Goal: Obtain resource: Download file/media

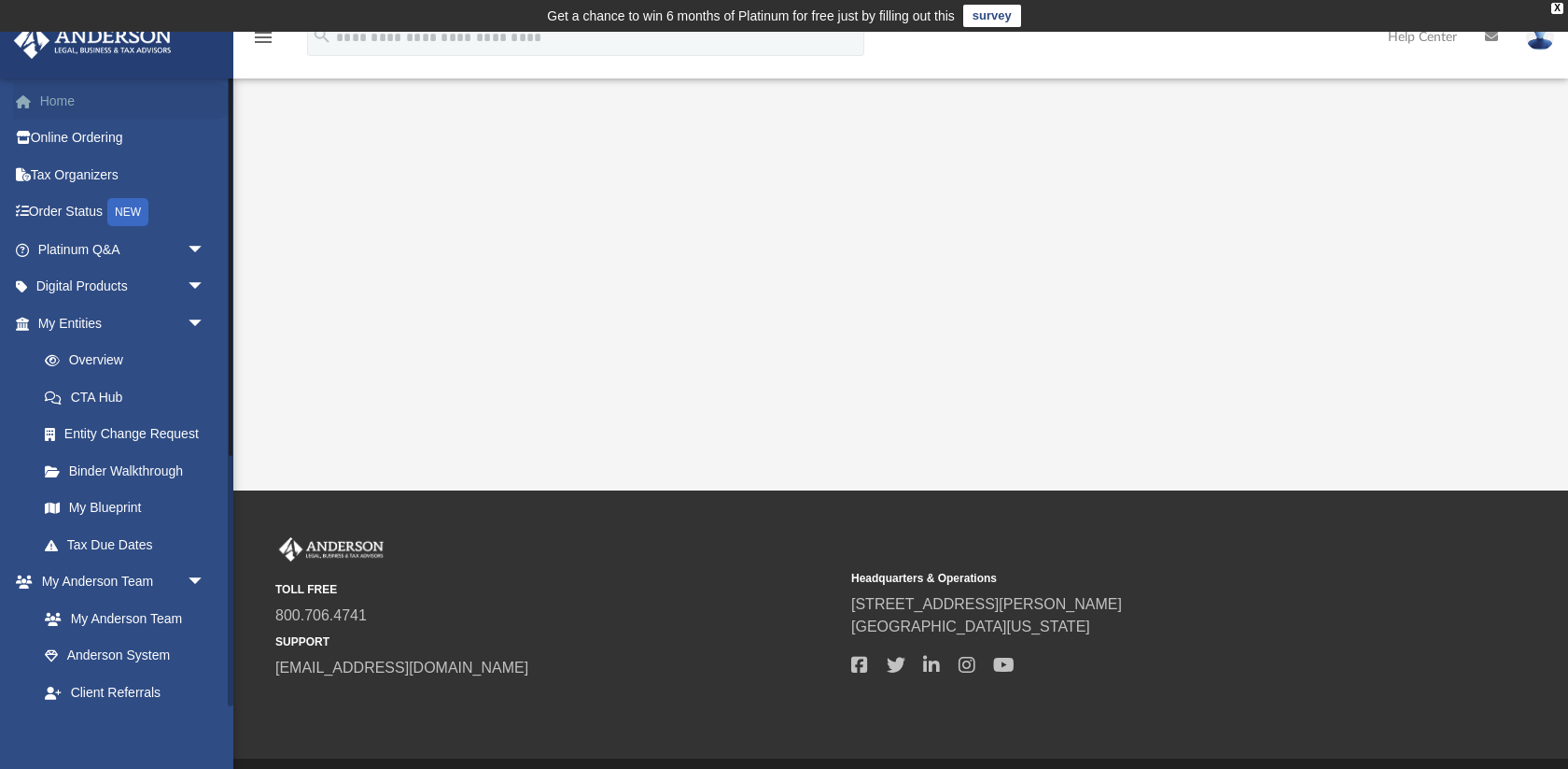
click at [63, 99] on link "Home" at bounding box center [124, 101] width 221 height 38
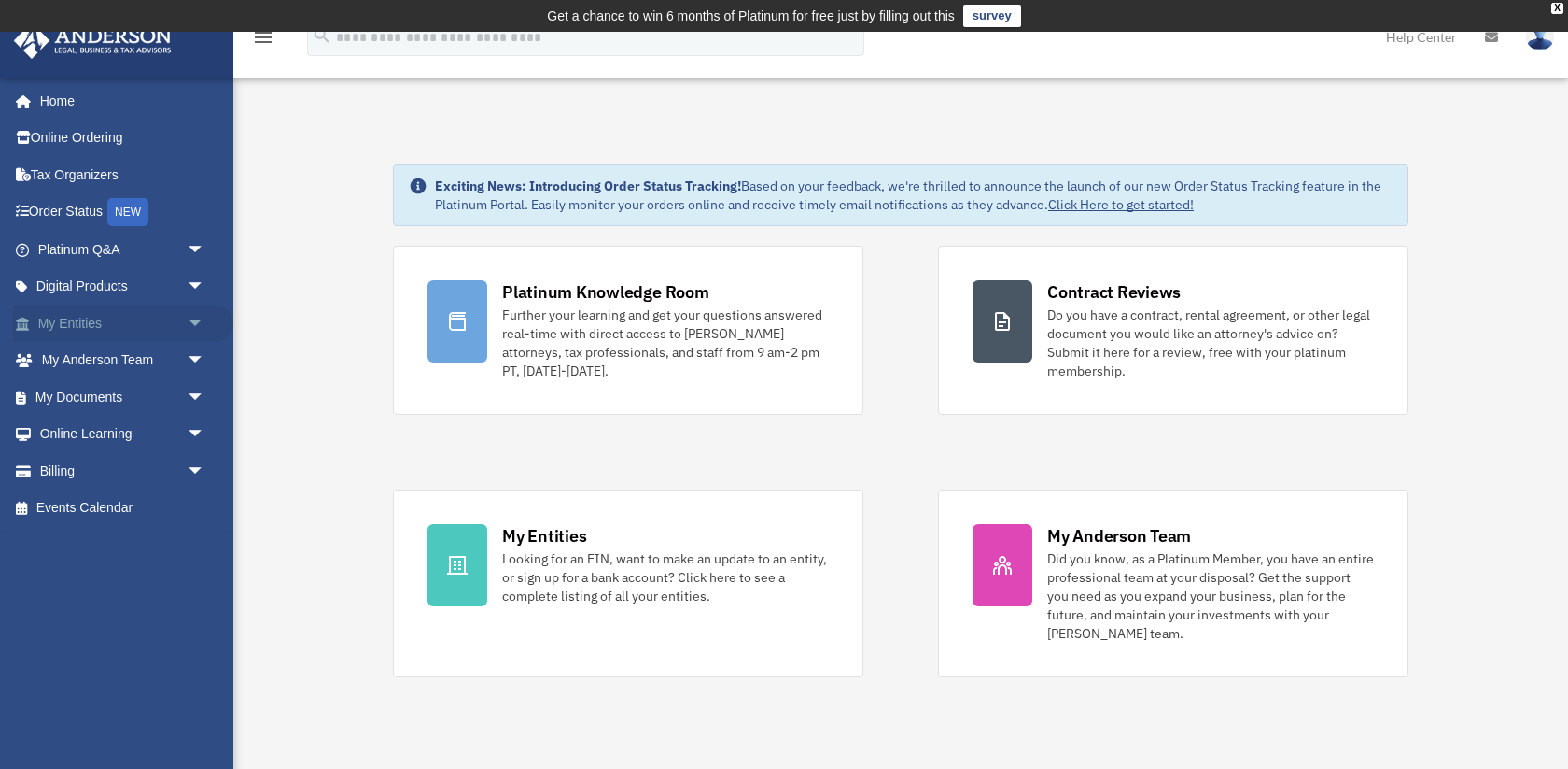
click at [197, 323] on span "arrow_drop_down" at bounding box center [205, 323] width 38 height 39
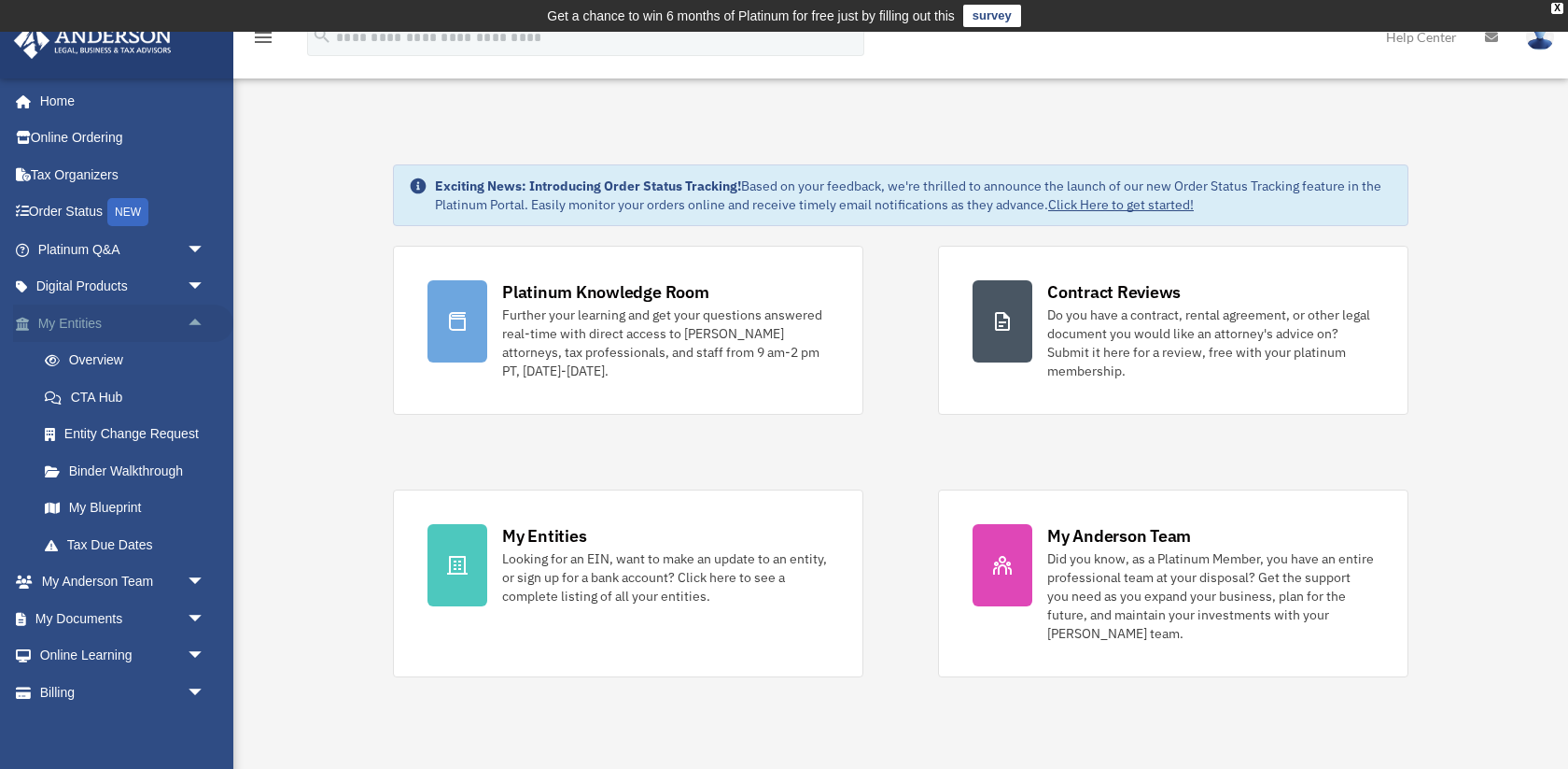
click at [197, 323] on span "arrow_drop_up" at bounding box center [205, 323] width 38 height 39
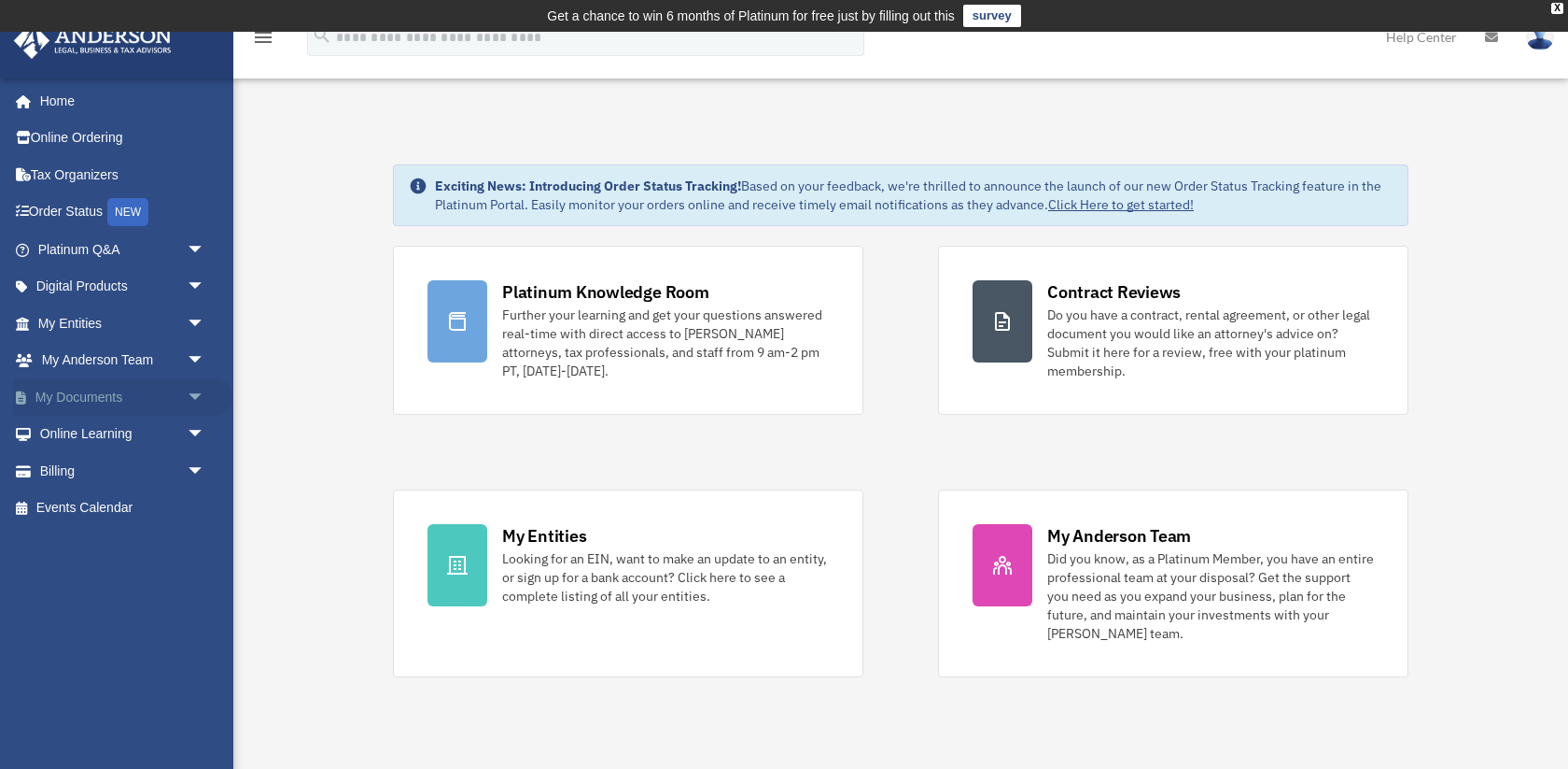
click at [193, 396] on span "arrow_drop_down" at bounding box center [205, 398] width 38 height 39
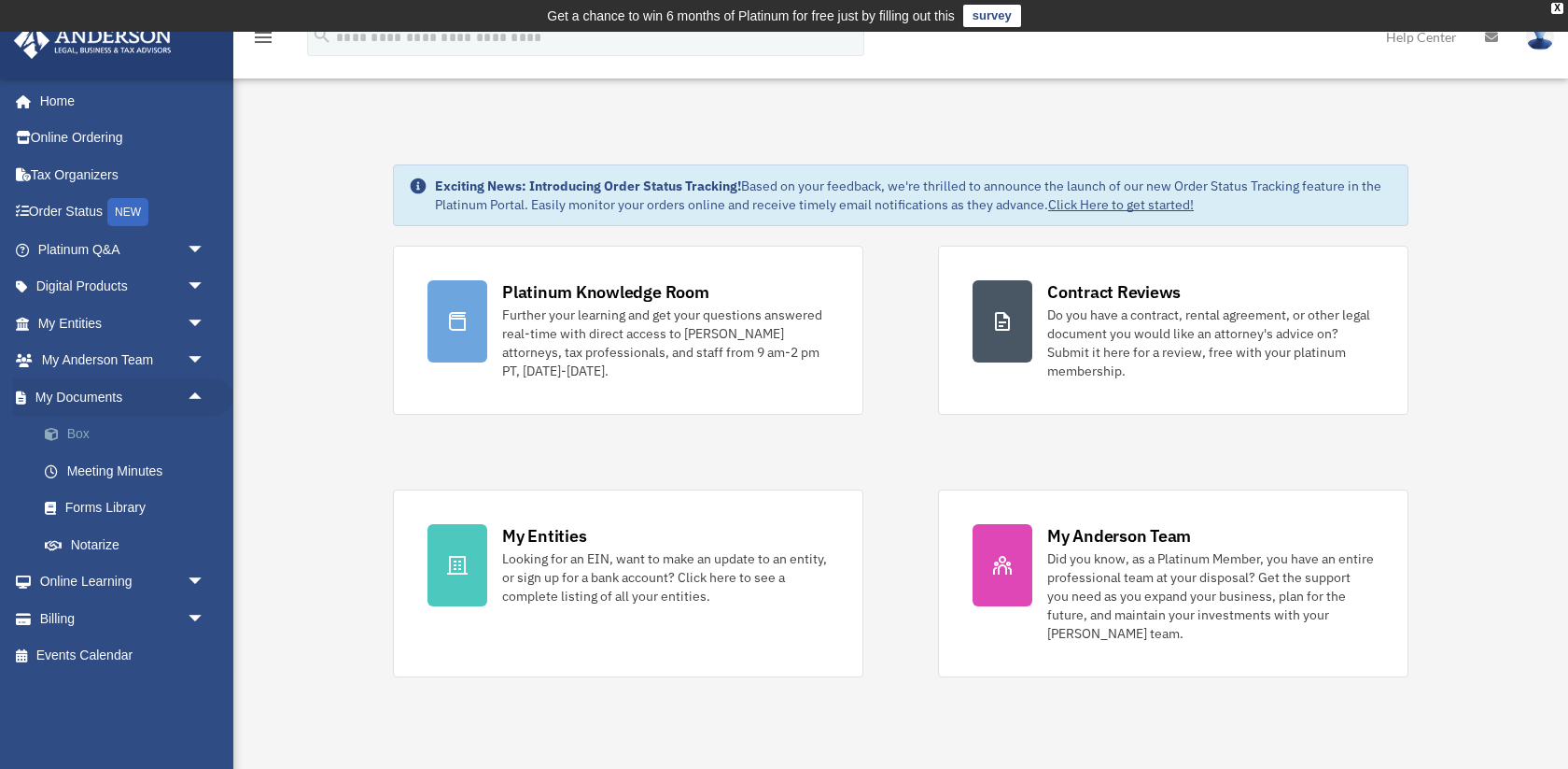
click at [79, 436] on link "Box" at bounding box center [130, 434] width 207 height 38
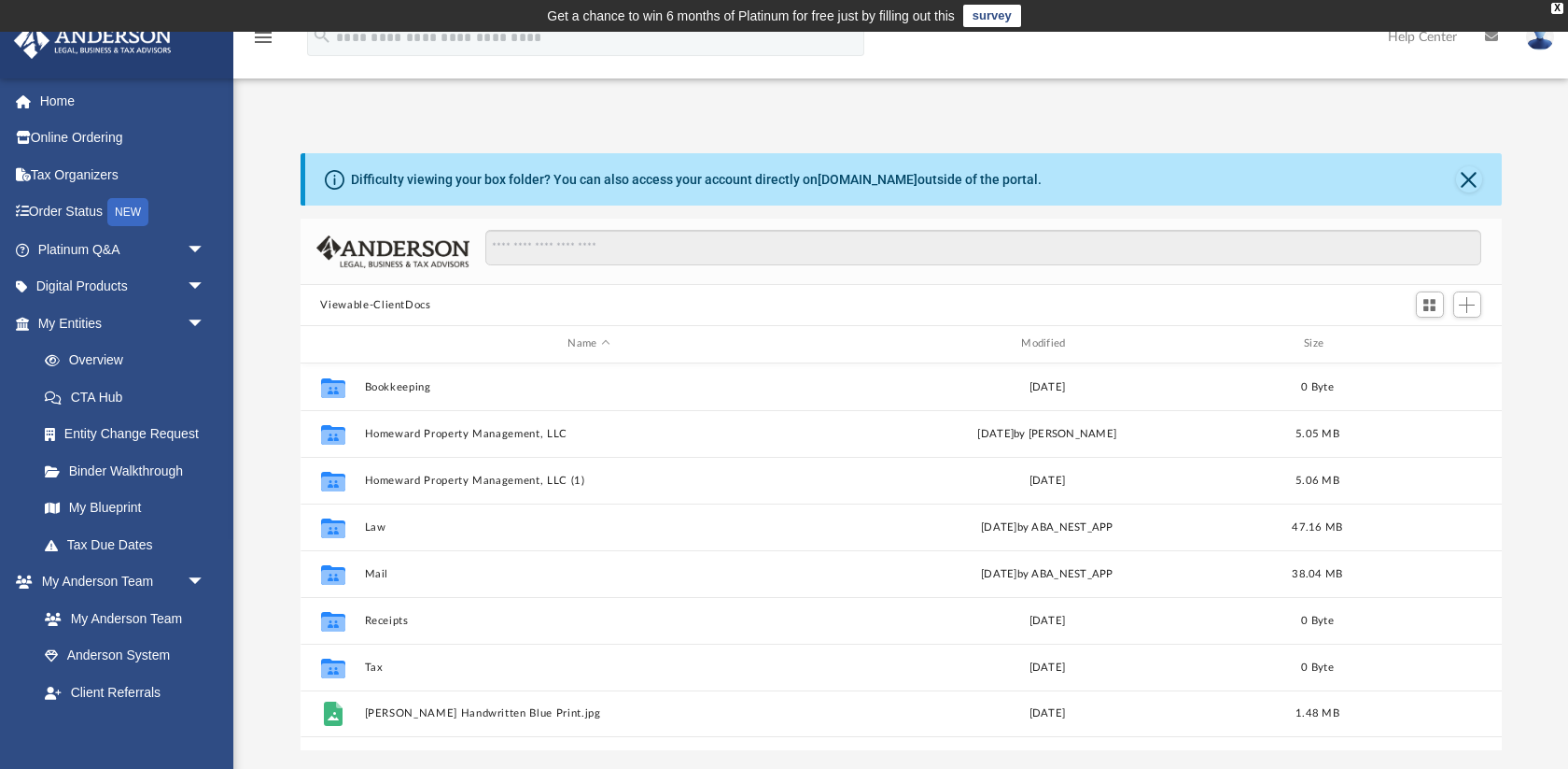
scroll to position [424, 1201]
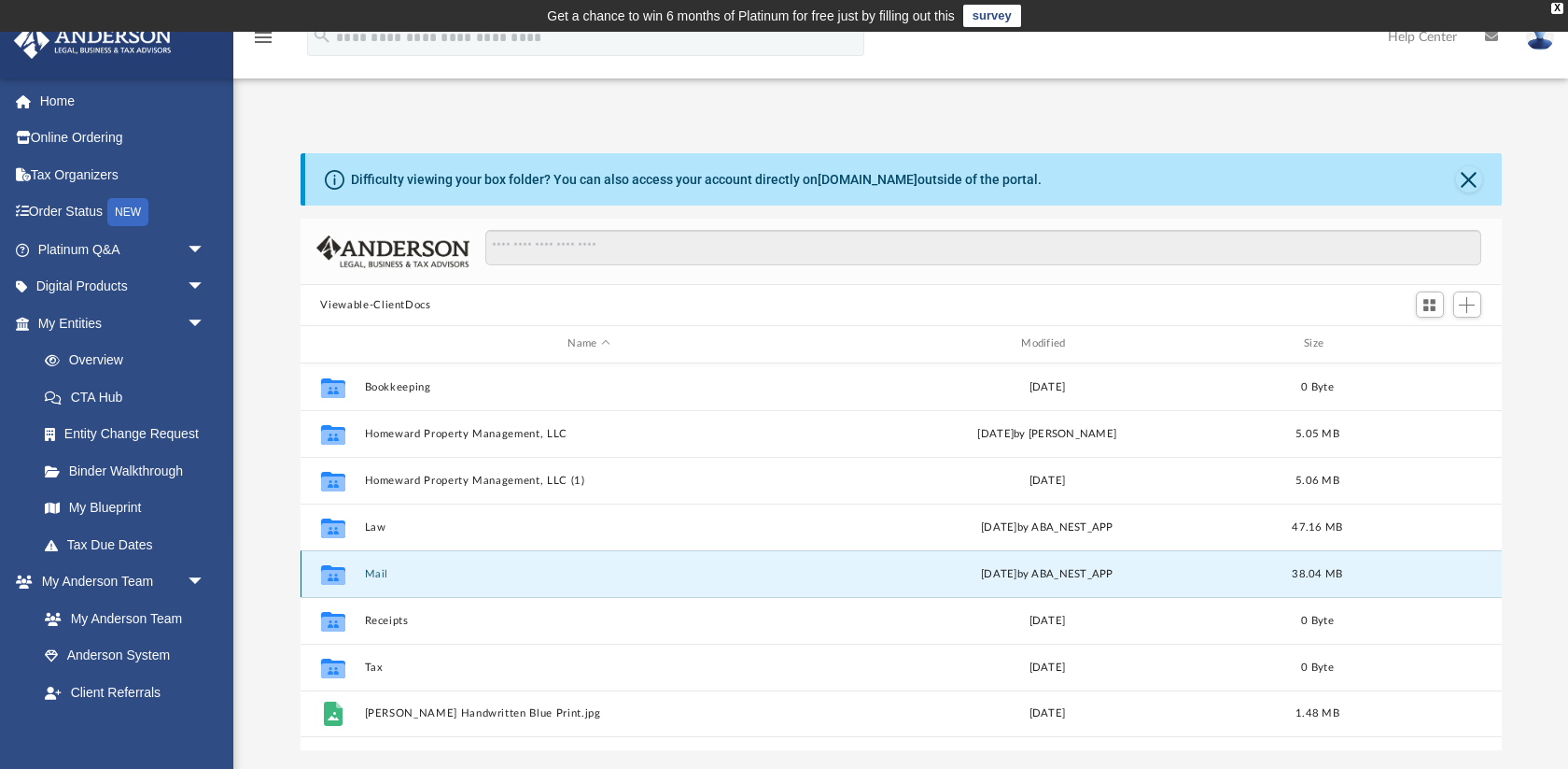
click at [371, 569] on button "Mail" at bounding box center [588, 573] width 450 height 13
click at [434, 573] on button "Mail" at bounding box center [588, 573] width 450 height 13
click at [376, 569] on button "Mail" at bounding box center [588, 573] width 450 height 13
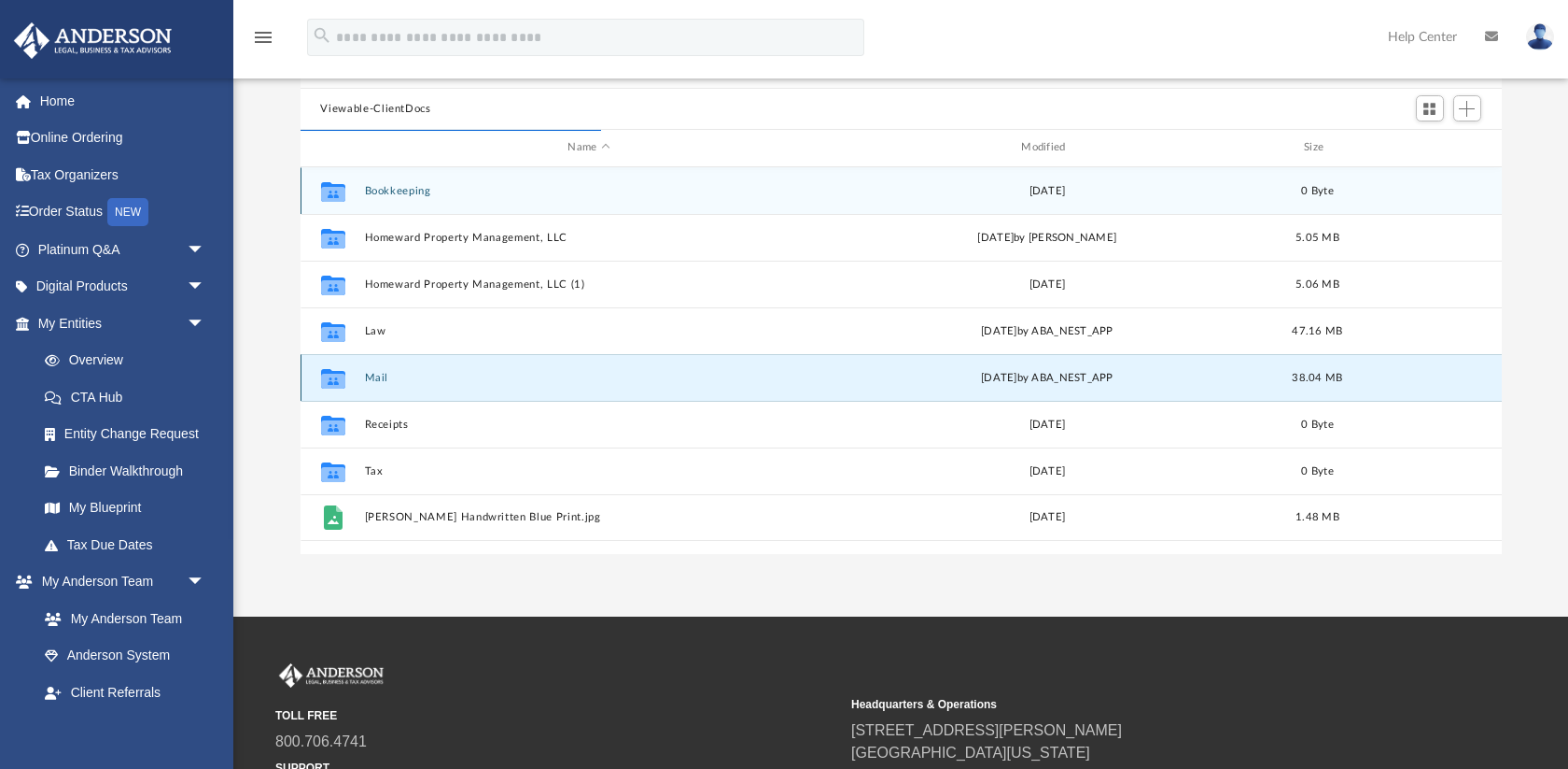
scroll to position [1, 1]
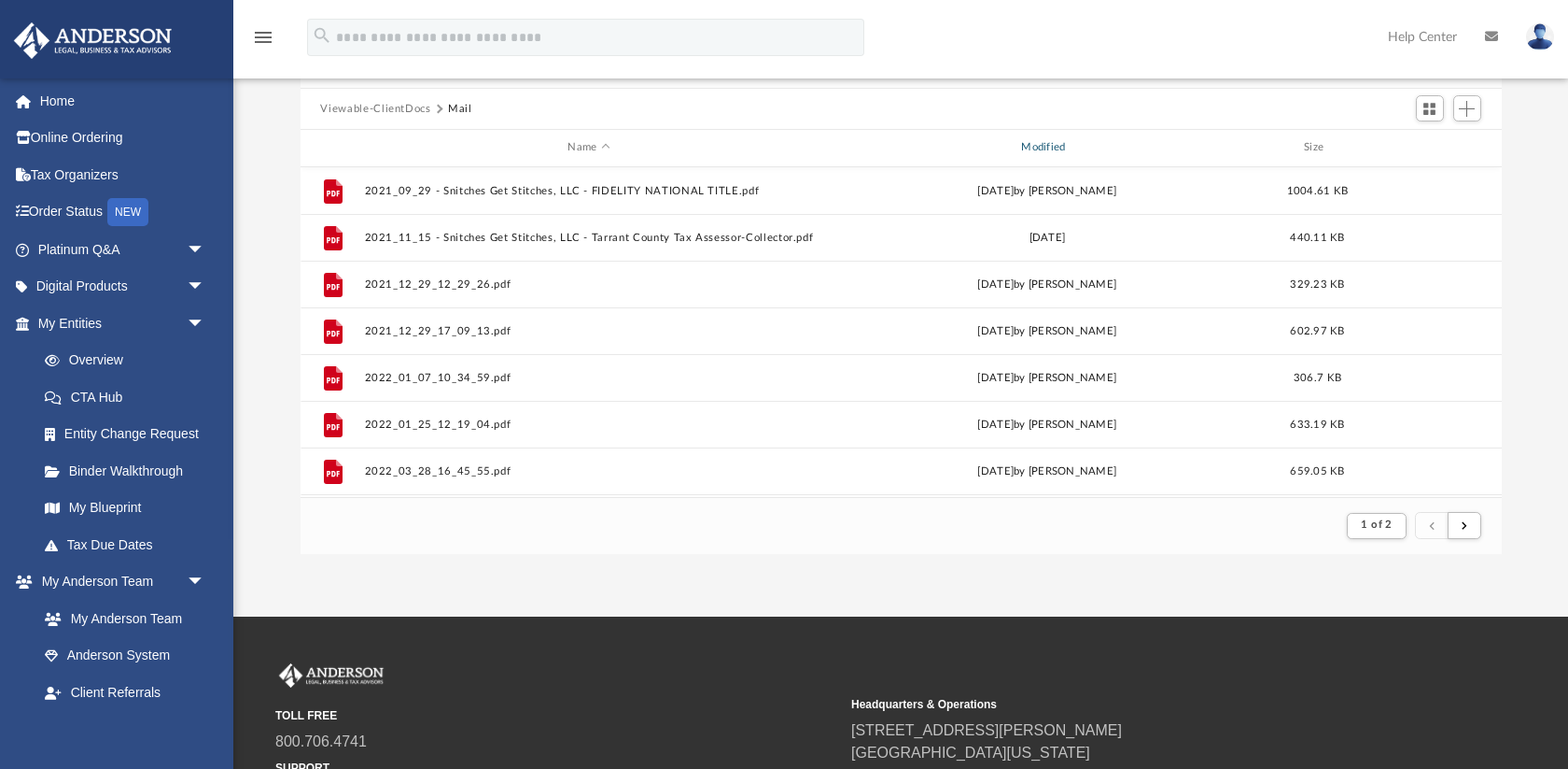
click at [1056, 151] on div "Modified" at bounding box center [1046, 147] width 450 height 16
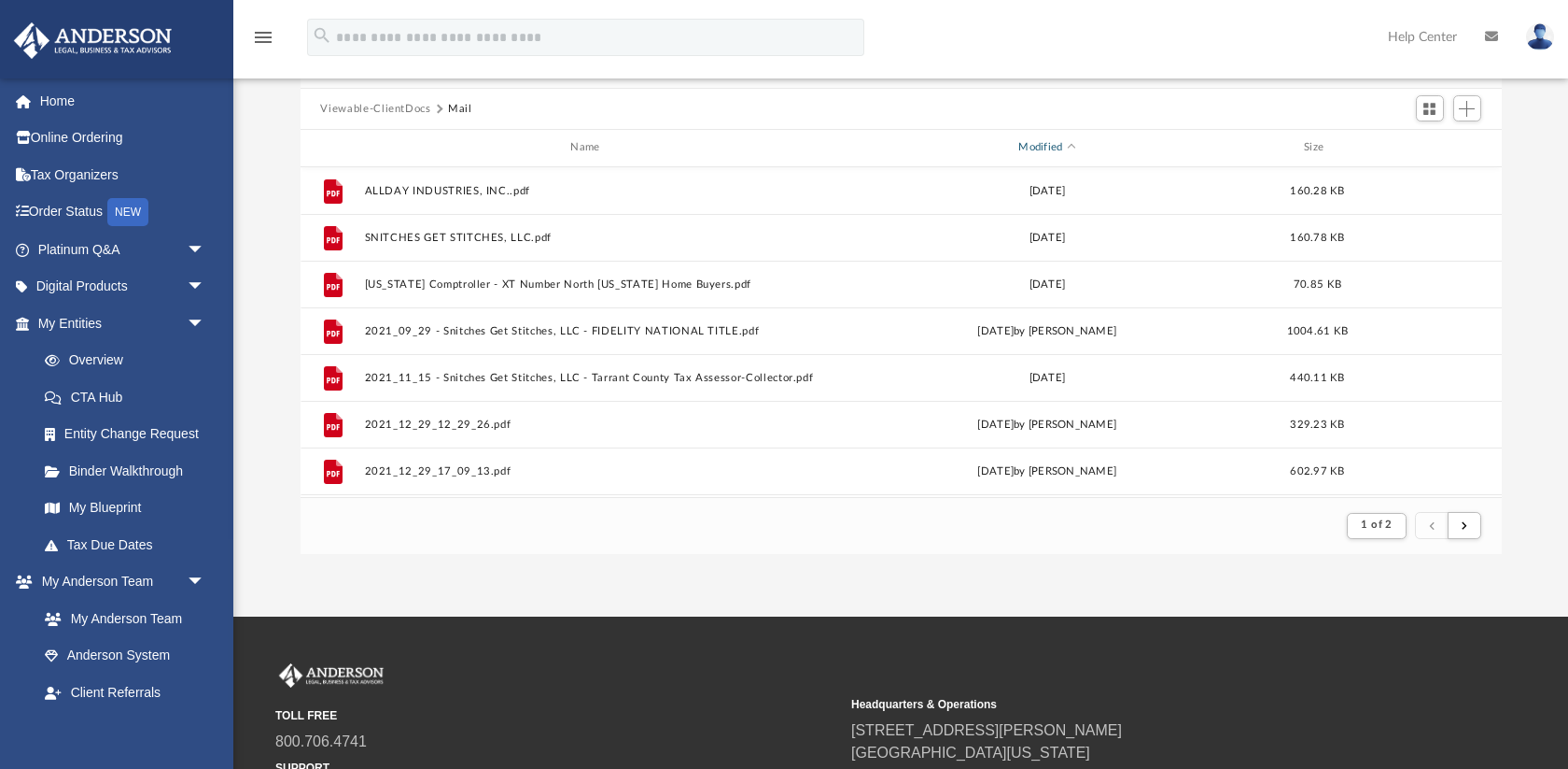
click at [1061, 147] on div "Modified" at bounding box center [1046, 147] width 450 height 16
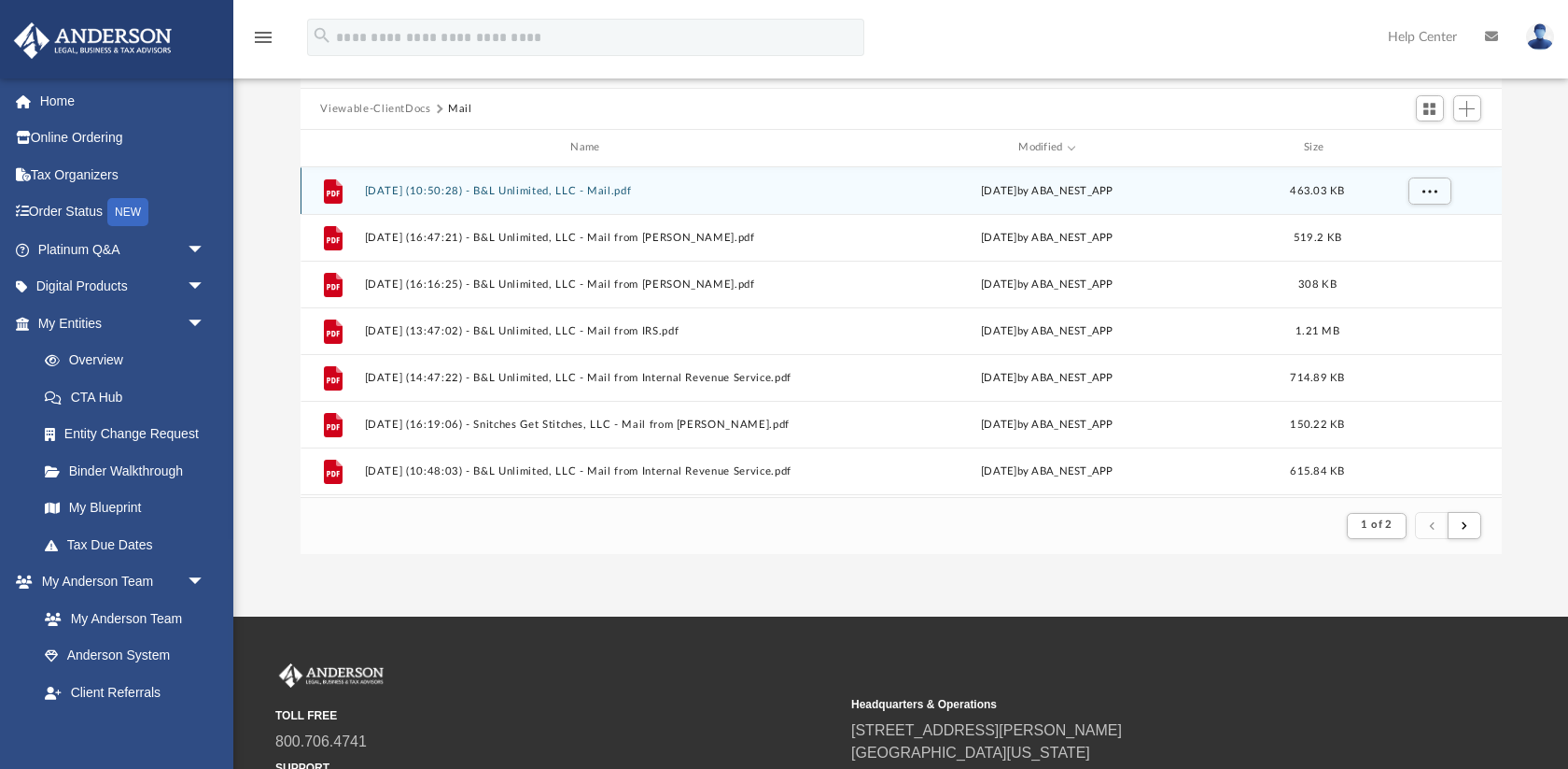
click at [496, 195] on button "2025.09.19 (10:50:28) - B&L Unlimited, LLC - Mail.pdf" at bounding box center [588, 191] width 450 height 13
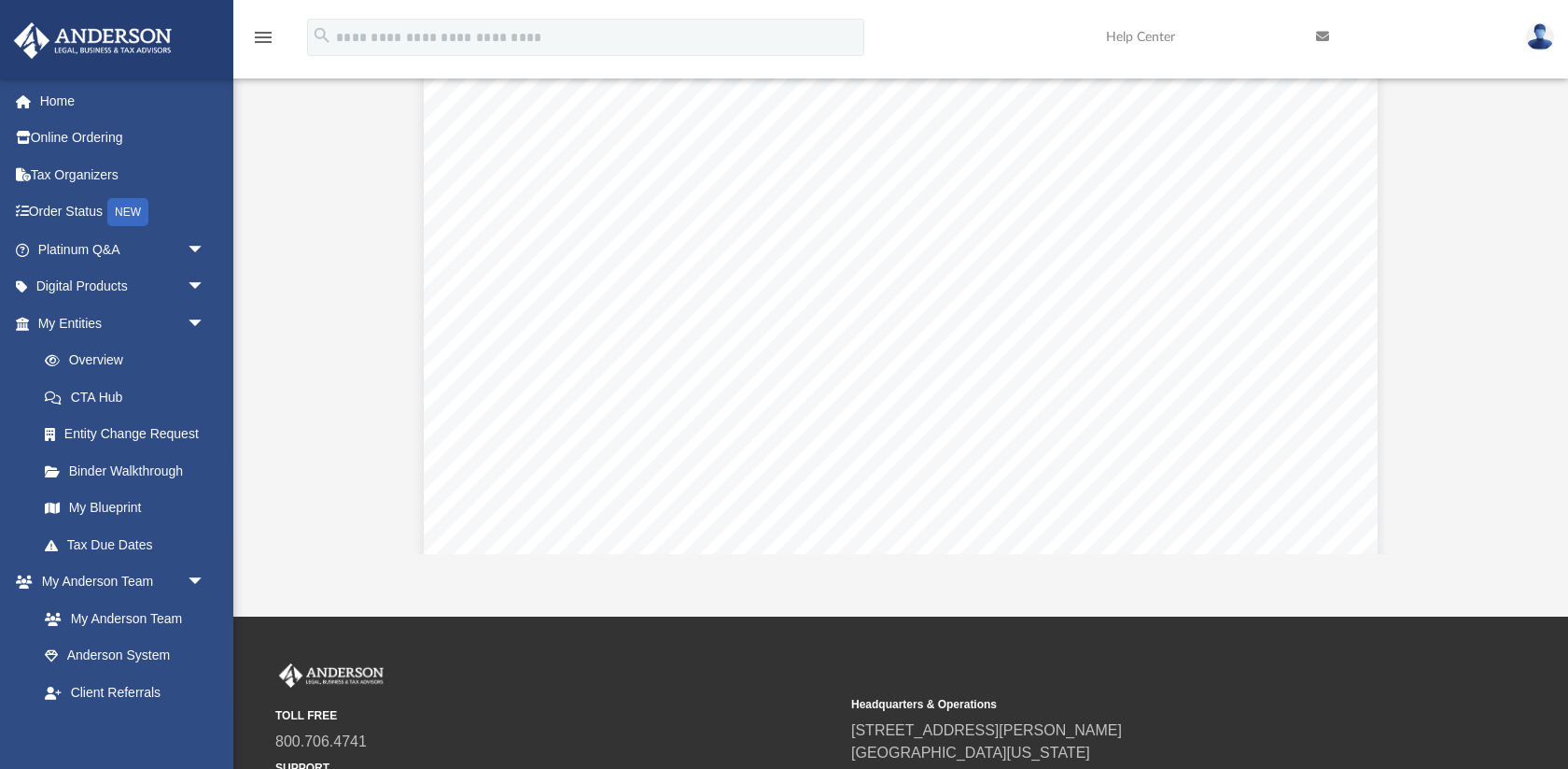
scroll to position [1909, 0]
